Goal: Information Seeking & Learning: Learn about a topic

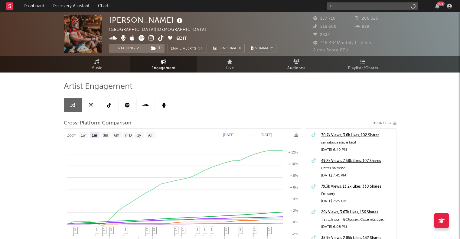
select select "1m"
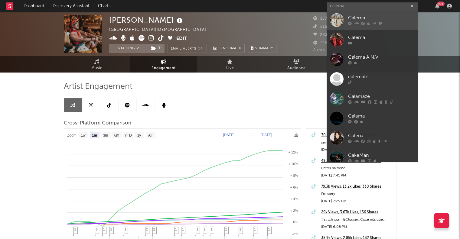
type input "calema"
click at [370, 23] on div at bounding box center [381, 24] width 67 height 4
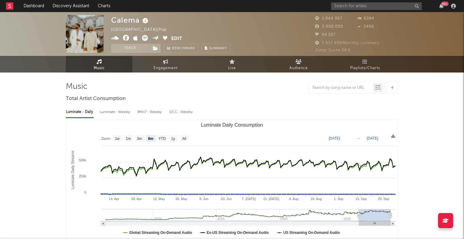
select select "6m"
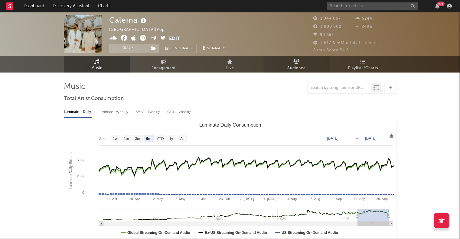
click at [310, 66] on link "Audience" at bounding box center [296, 64] width 67 height 17
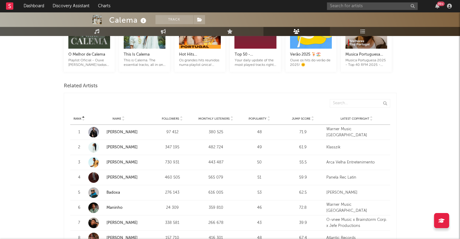
scroll to position [170, 0]
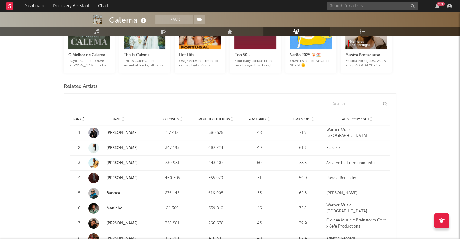
click at [218, 118] on span "Monthly Listeners" at bounding box center [213, 120] width 31 height 4
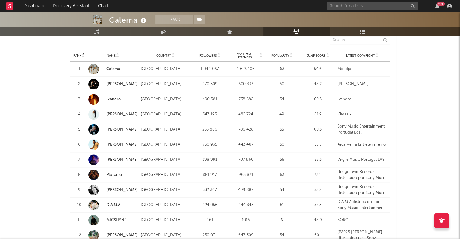
scroll to position [564, 0]
